Goal: Task Accomplishment & Management: Manage account settings

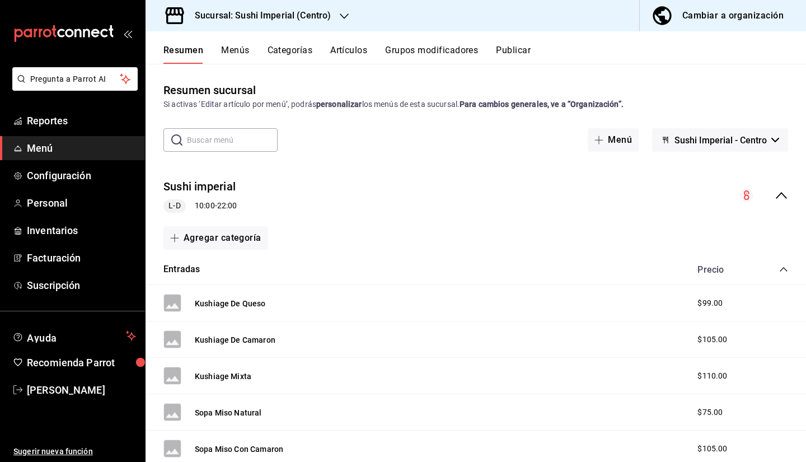
click at [349, 53] on button "Artículos" at bounding box center [348, 54] width 37 height 19
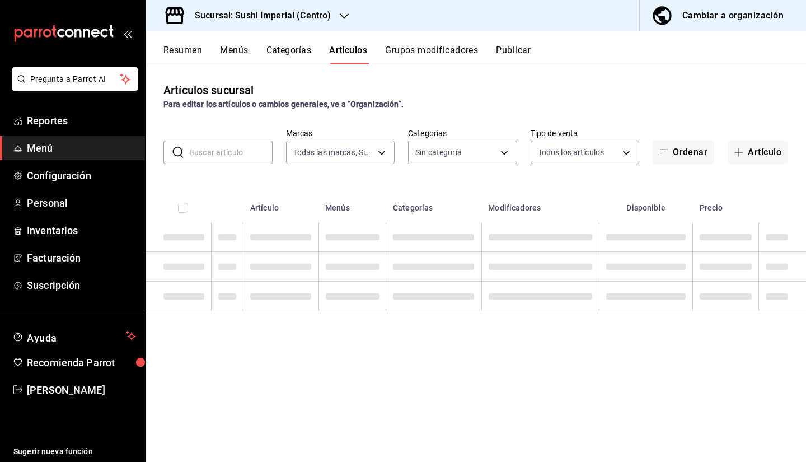
type input "276d3a2c-79c6-4643-97fb-7a471351d642"
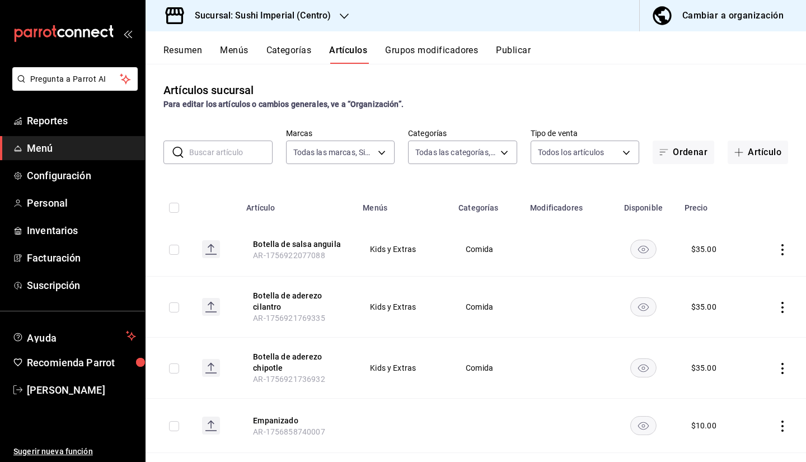
type input "aadf819b-481c-4761-a509-4bf11265e2ef,08fa9714-4846-493b-976a-579c755b27f6,6b4e7…"
click at [219, 155] on input "text" at bounding box center [230, 152] width 83 height 22
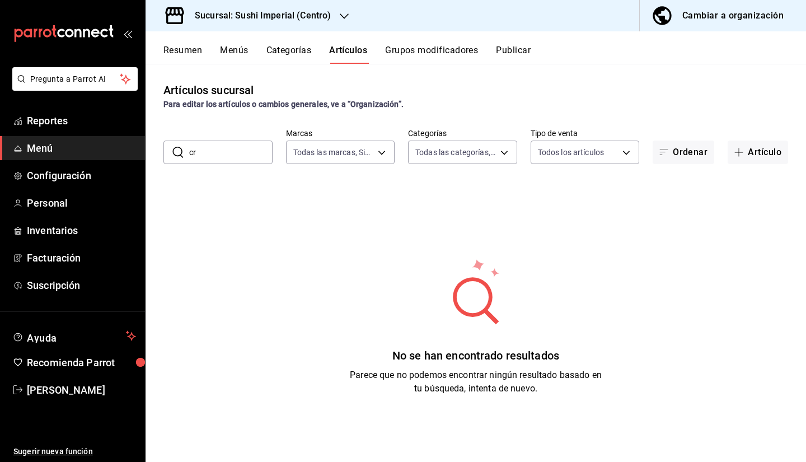
type input "c"
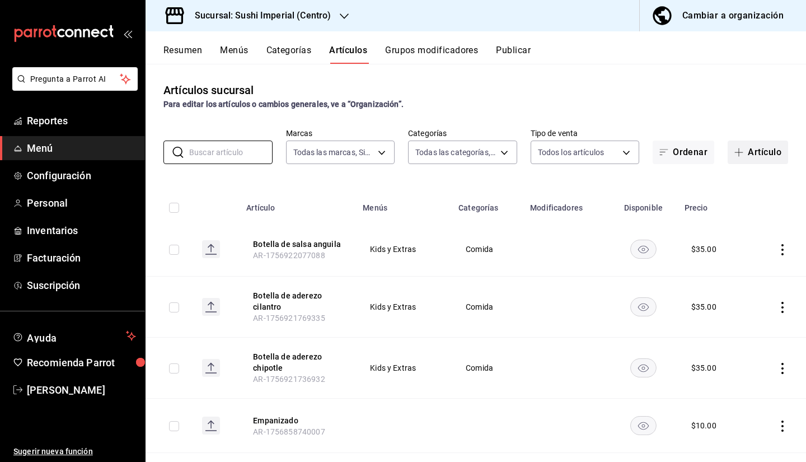
click at [751, 156] on button "Artículo" at bounding box center [757, 151] width 60 height 23
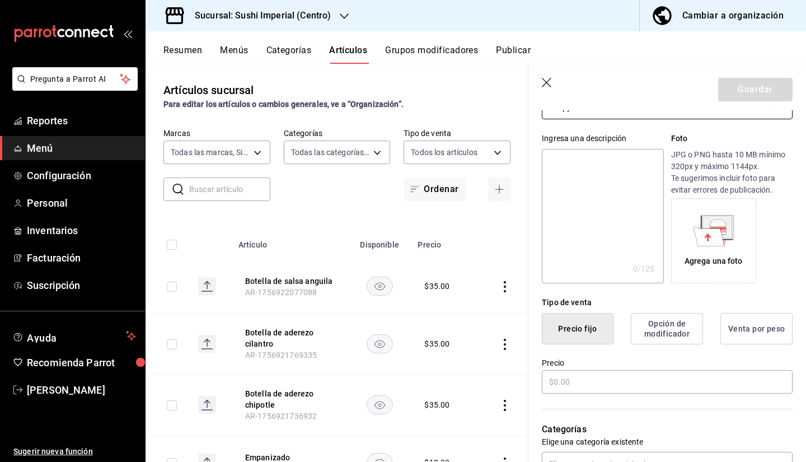
scroll to position [103, 0]
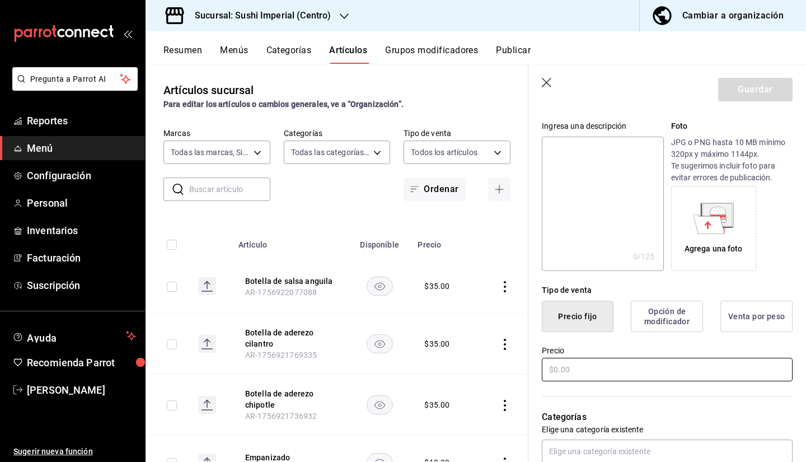
type input "Crispy Roll"
click at [565, 369] on input "text" at bounding box center [667, 369] width 251 height 23
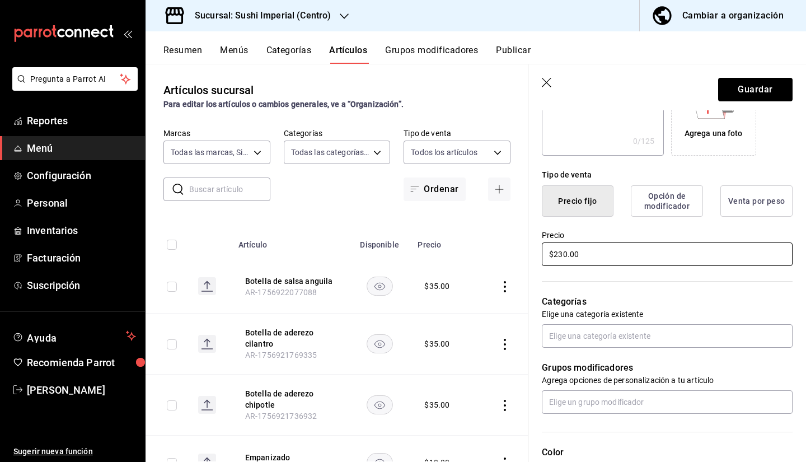
scroll to position [219, 0]
type input "$230.00"
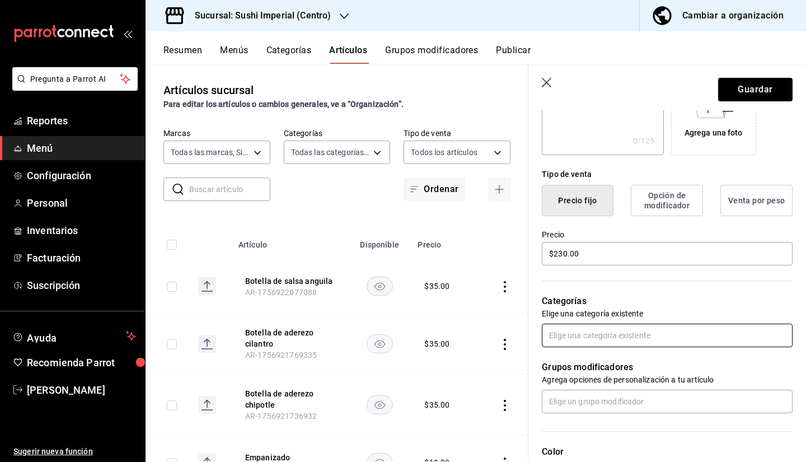
click at [563, 341] on input "text" at bounding box center [667, 334] width 251 height 23
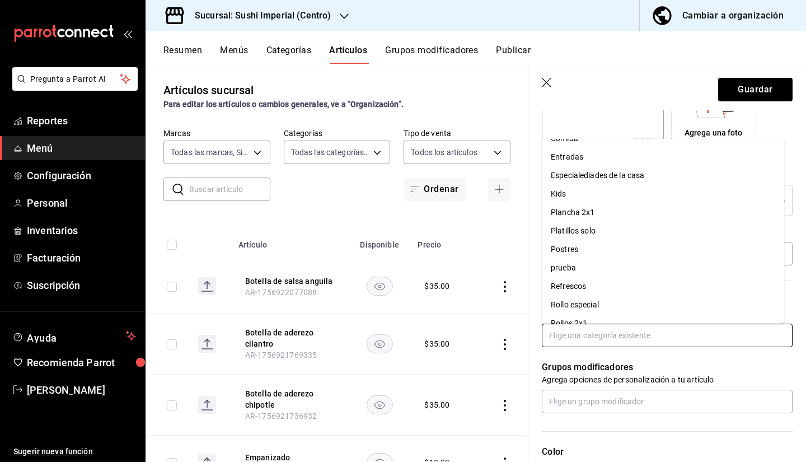
scroll to position [120, 0]
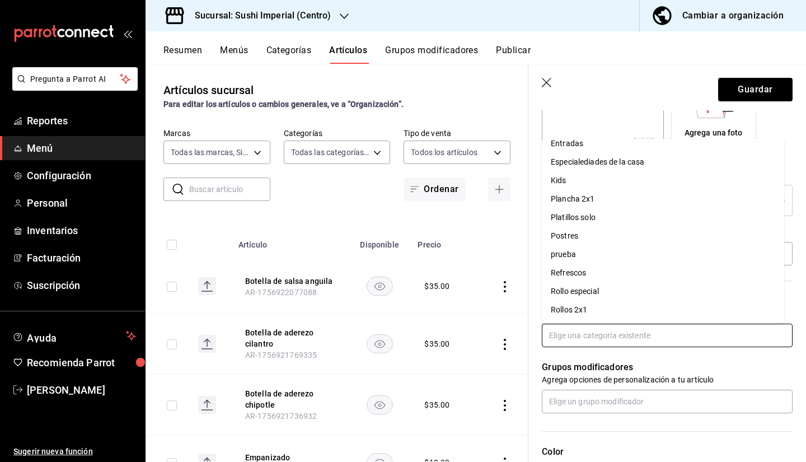
click at [571, 307] on li "Rollos 2x1" at bounding box center [663, 309] width 242 height 18
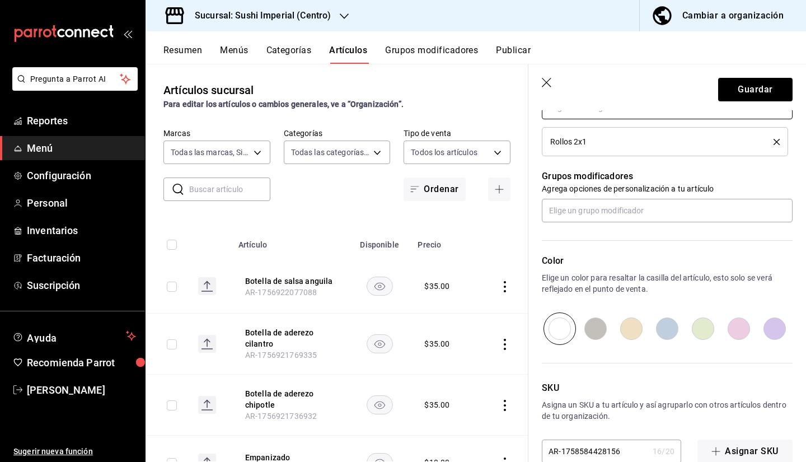
scroll to position [447, 0]
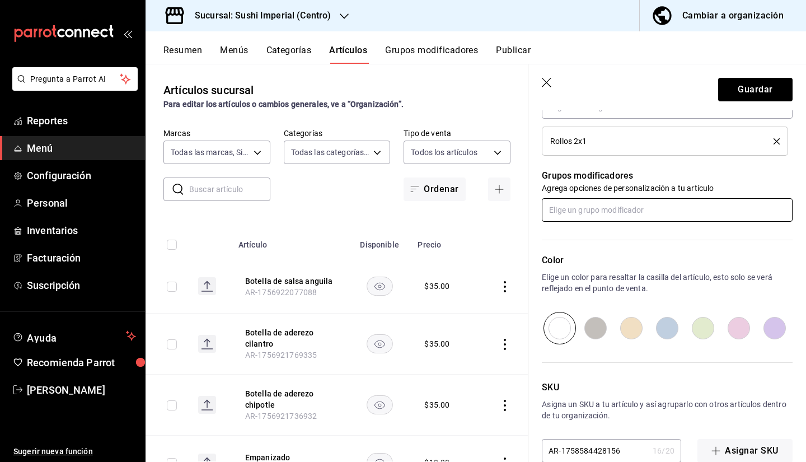
click at [610, 218] on input "text" at bounding box center [667, 209] width 251 height 23
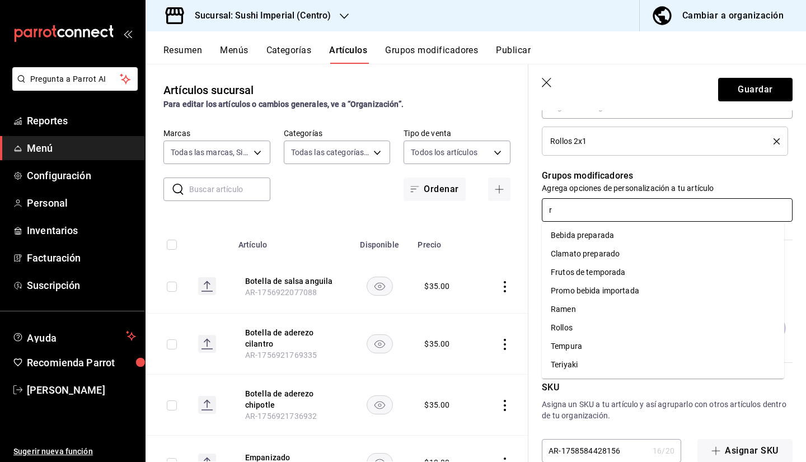
type input "ro"
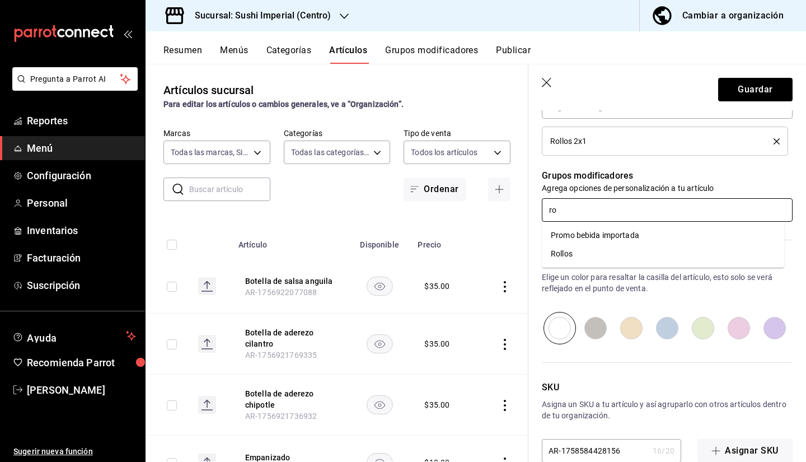
click at [556, 257] on div "Rollos" at bounding box center [562, 254] width 22 height 12
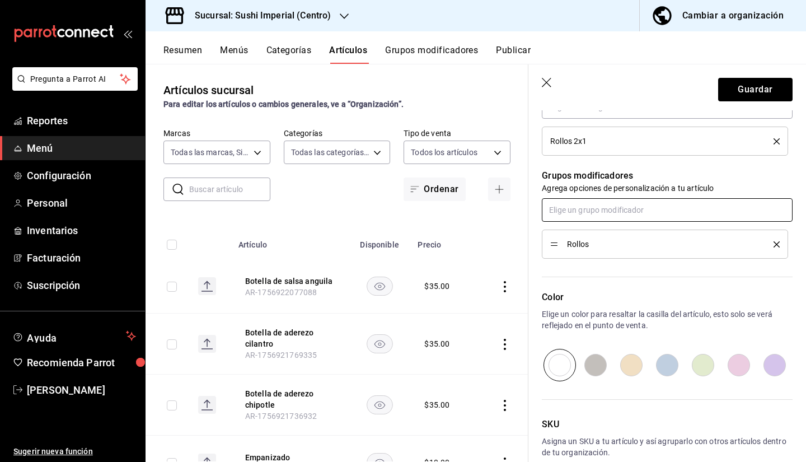
scroll to position [507, 0]
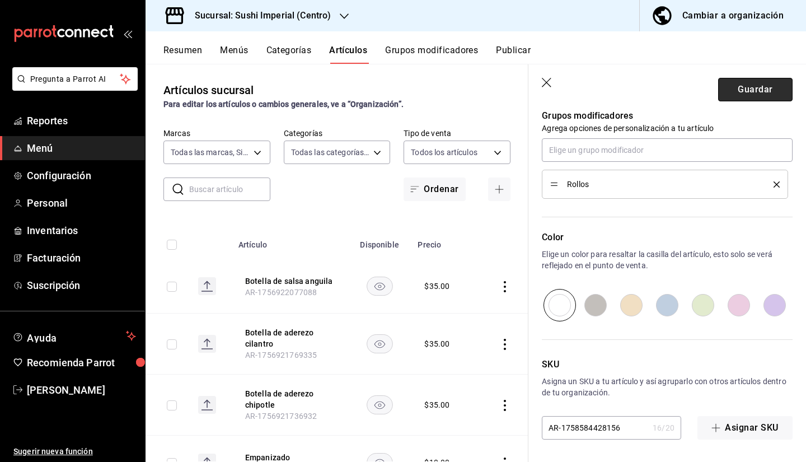
click at [740, 87] on button "Guardar" at bounding box center [755, 89] width 74 height 23
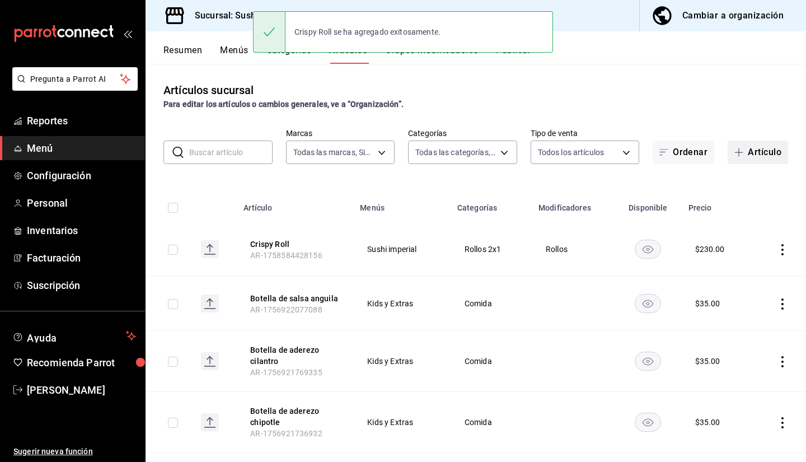
click at [753, 152] on button "Artículo" at bounding box center [757, 151] width 60 height 23
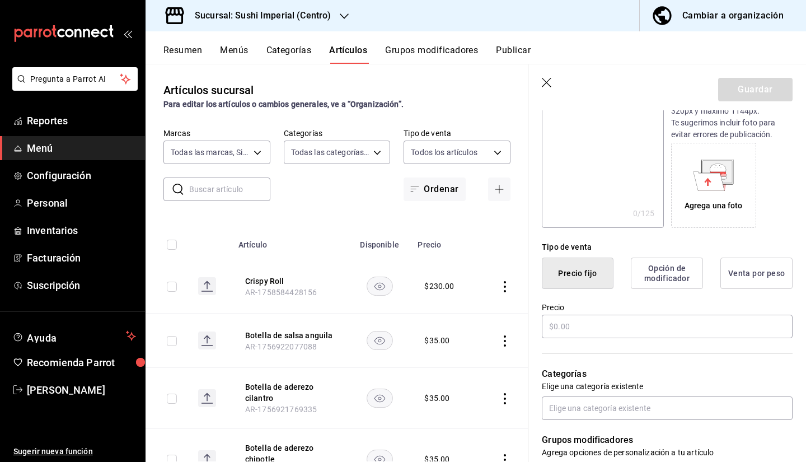
scroll to position [147, 0]
type input "Crispy Empanizado Roll"
click at [560, 331] on input "text" at bounding box center [667, 325] width 251 height 23
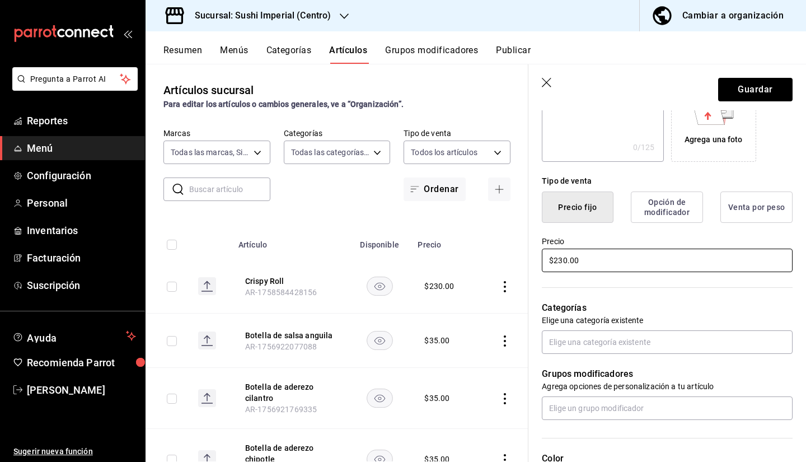
scroll to position [213, 0]
type input "$230.00"
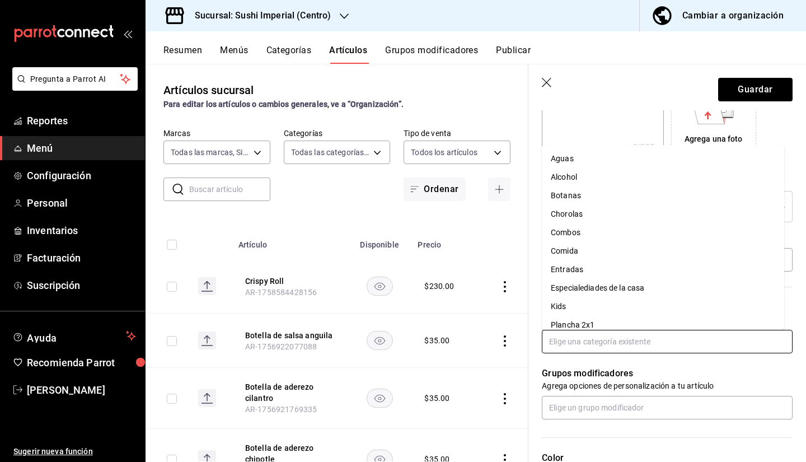
click at [572, 347] on input "text" at bounding box center [667, 341] width 251 height 23
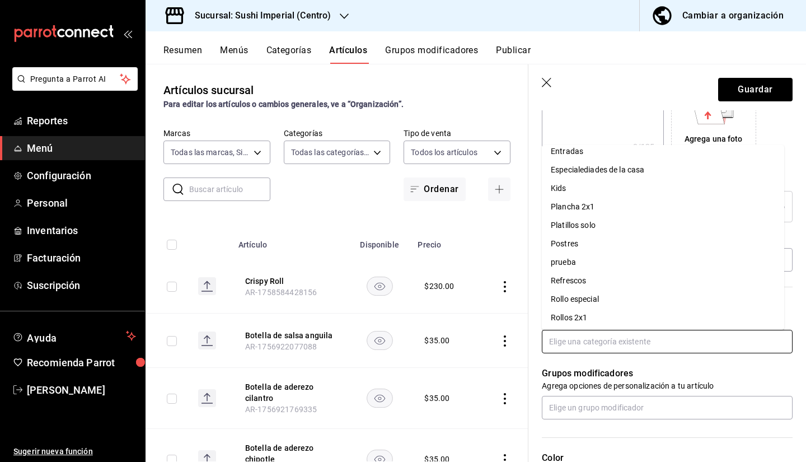
scroll to position [120, 0]
click at [566, 318] on li "Rollos 2x1" at bounding box center [663, 316] width 242 height 18
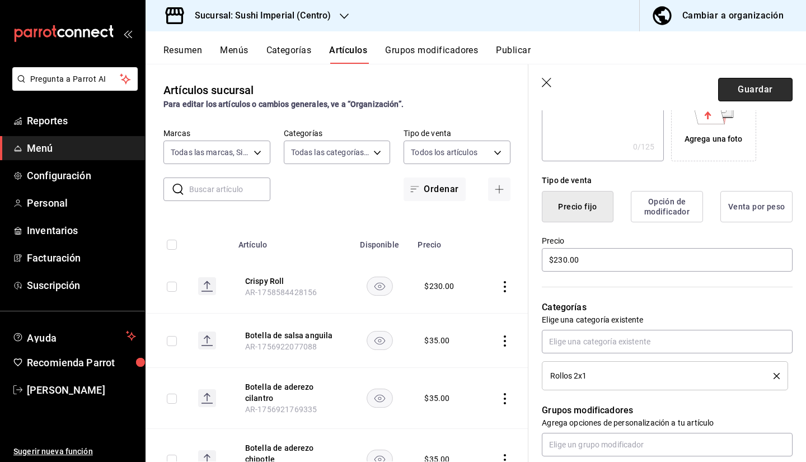
click at [737, 94] on button "Guardar" at bounding box center [755, 89] width 74 height 23
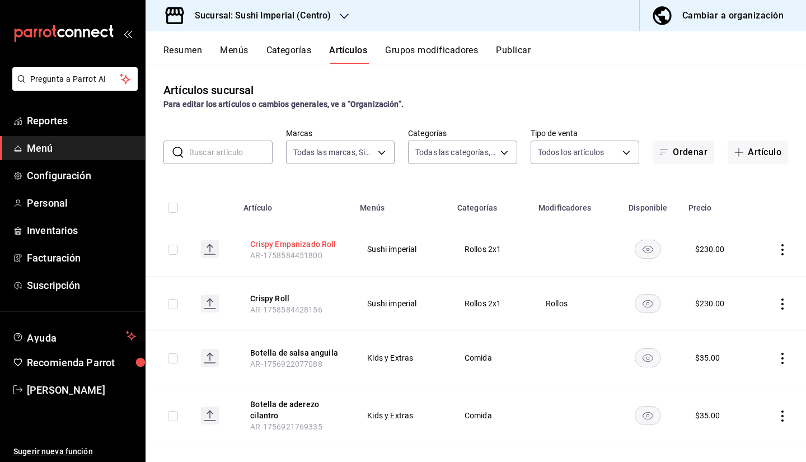
click at [302, 246] on button "Crispy Empanizado Roll" at bounding box center [295, 243] width 90 height 11
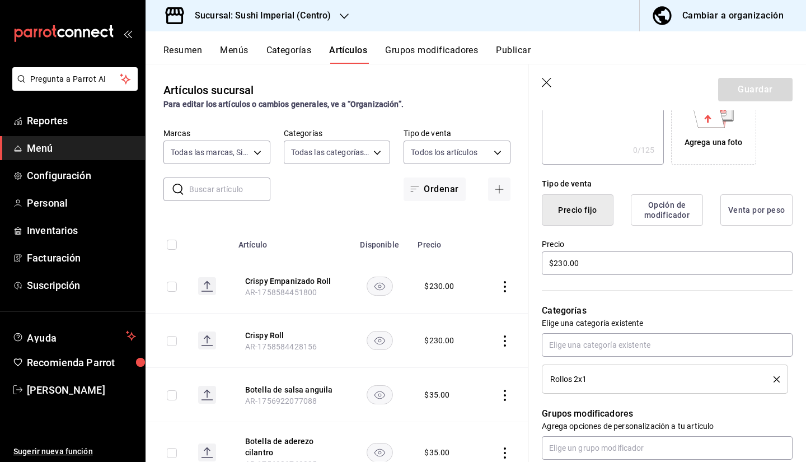
scroll to position [211, 0]
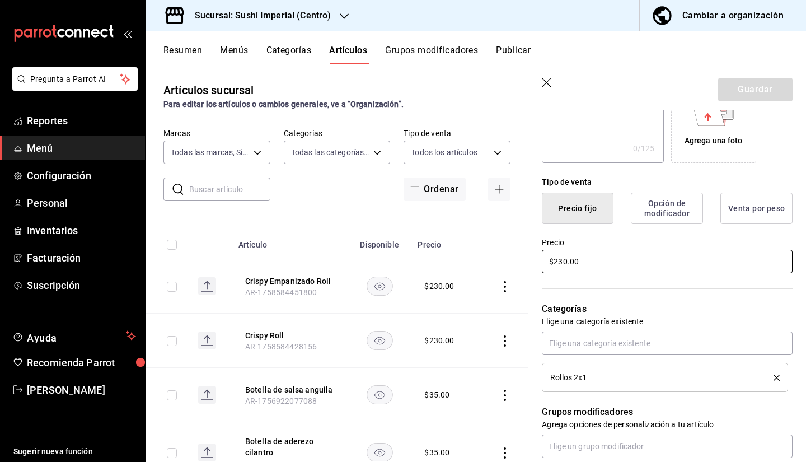
click at [562, 258] on input "$230.00" at bounding box center [667, 261] width 251 height 23
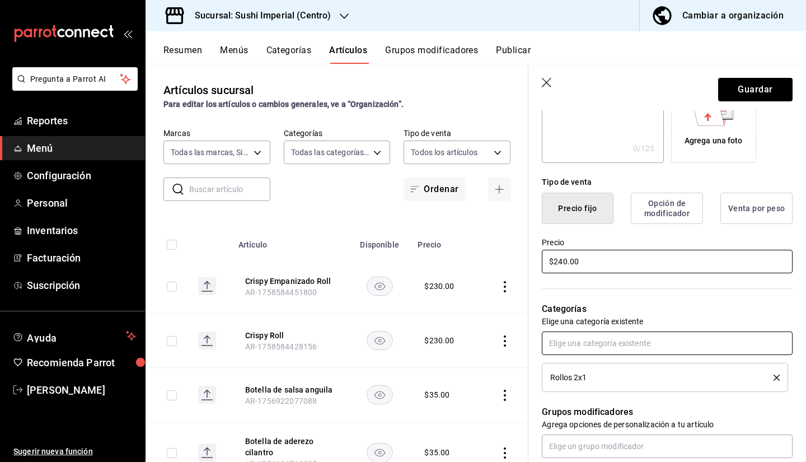
scroll to position [470, 0]
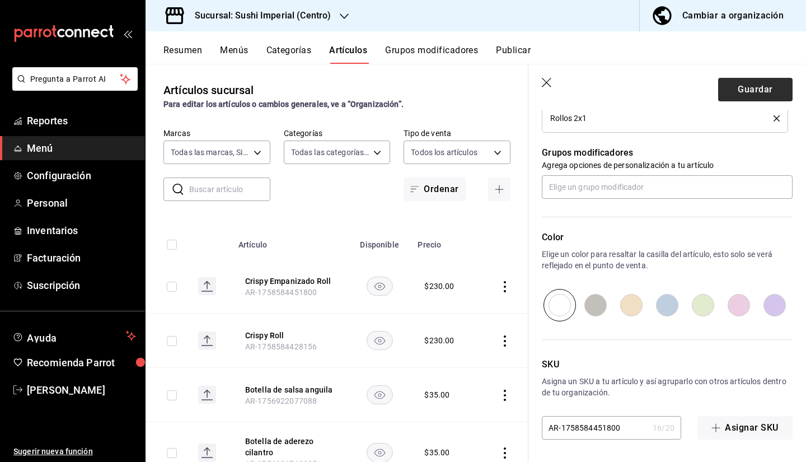
type input "$240.00"
click at [735, 86] on button "Guardar" at bounding box center [755, 89] width 74 height 23
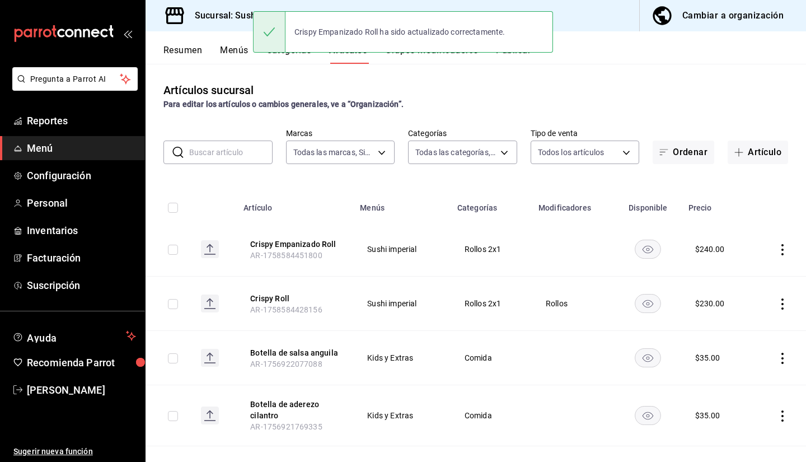
click at [510, 87] on div "Artículos sucursal Para editar los artículos o cambios generales, ve a “Organiz…" at bounding box center [475, 96] width 660 height 29
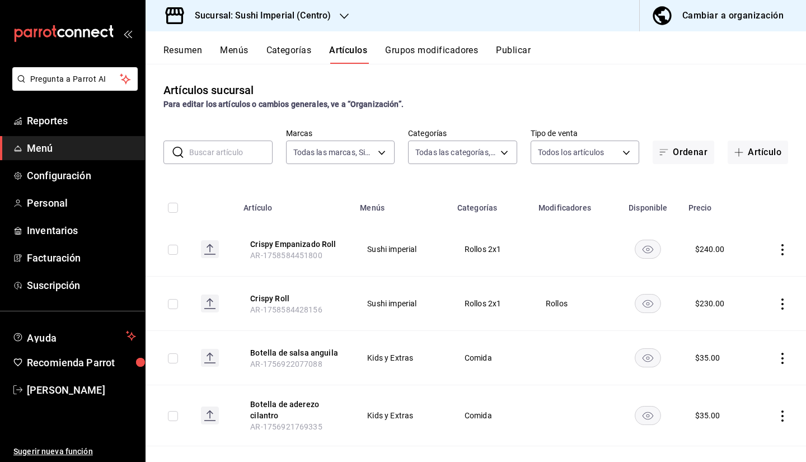
click at [589, 49] on div "Resumen Menús Categorías Artículos Grupos modificadores Publicar" at bounding box center [484, 54] width 642 height 19
click at [514, 53] on button "Publicar" at bounding box center [513, 54] width 35 height 19
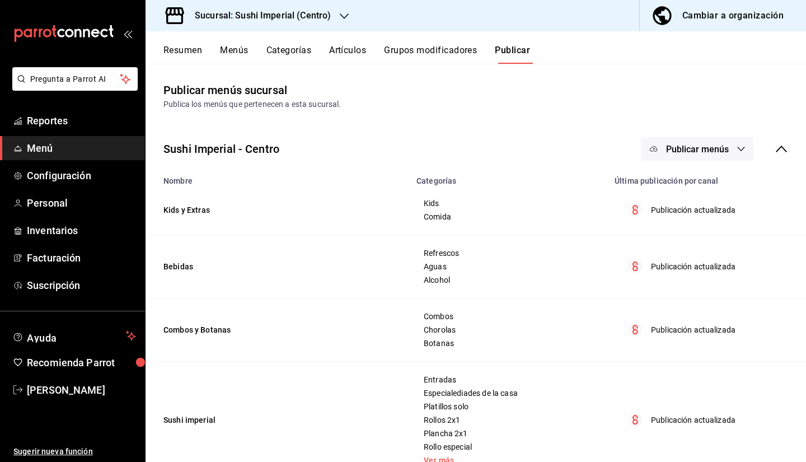
click at [668, 146] on span "Publicar menús" at bounding box center [697, 149] width 63 height 11
click at [666, 189] on div at bounding box center [662, 185] width 31 height 18
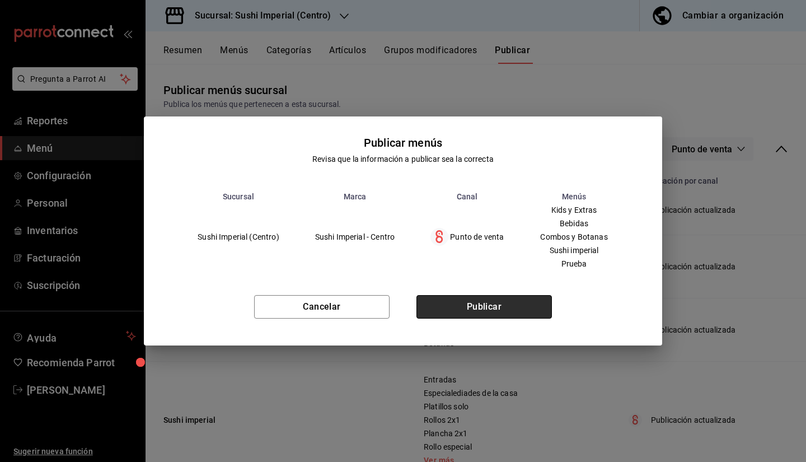
click at [476, 309] on button "Publicar" at bounding box center [483, 306] width 135 height 23
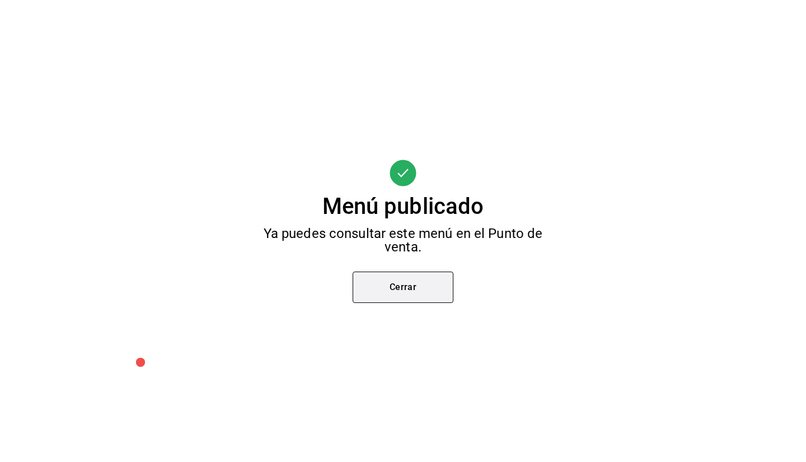
click at [411, 286] on button "Cerrar" at bounding box center [402, 286] width 101 height 31
